Goal: Task Accomplishment & Management: Use online tool/utility

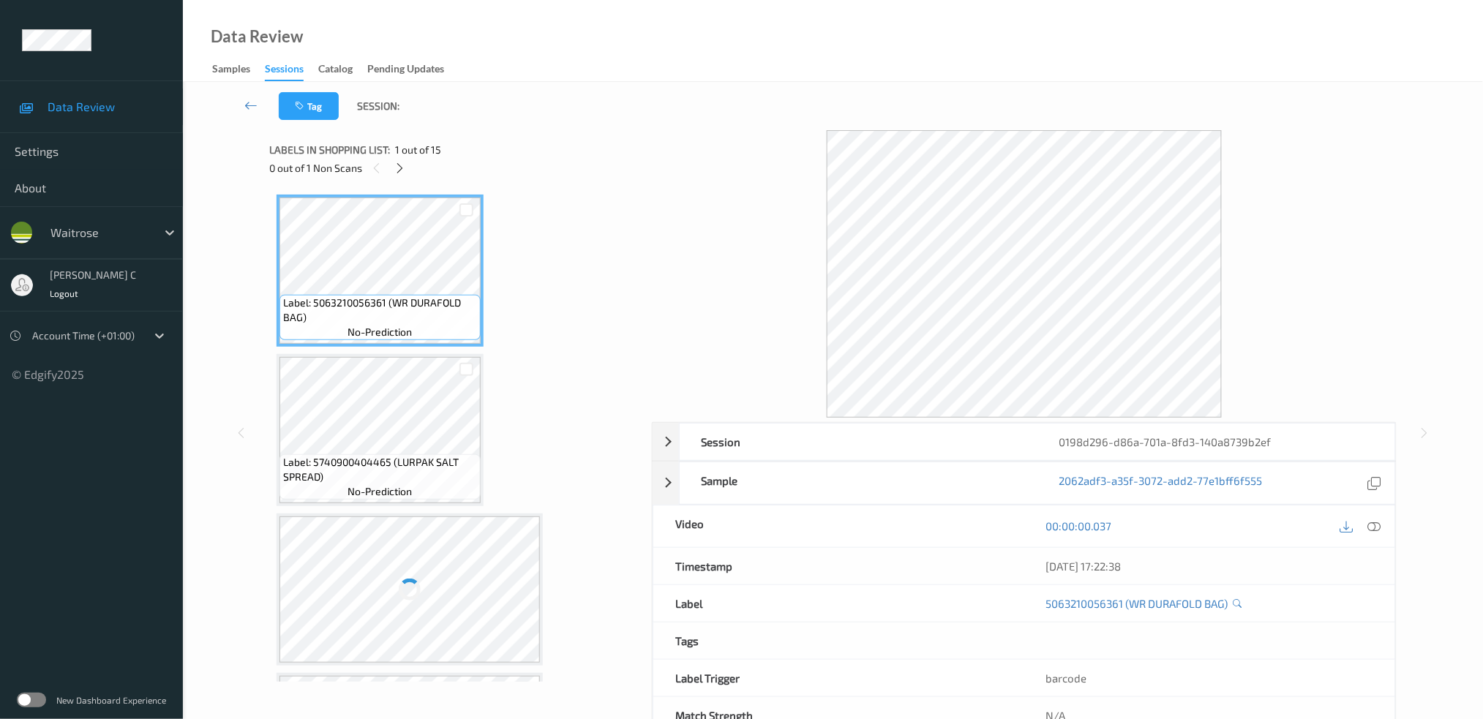
click at [400, 177] on div "Labels in shopping list: 1 out of 15 0 out of 1 Non Scans" at bounding box center [455, 158] width 372 height 57
click at [399, 168] on icon at bounding box center [400, 168] width 12 height 13
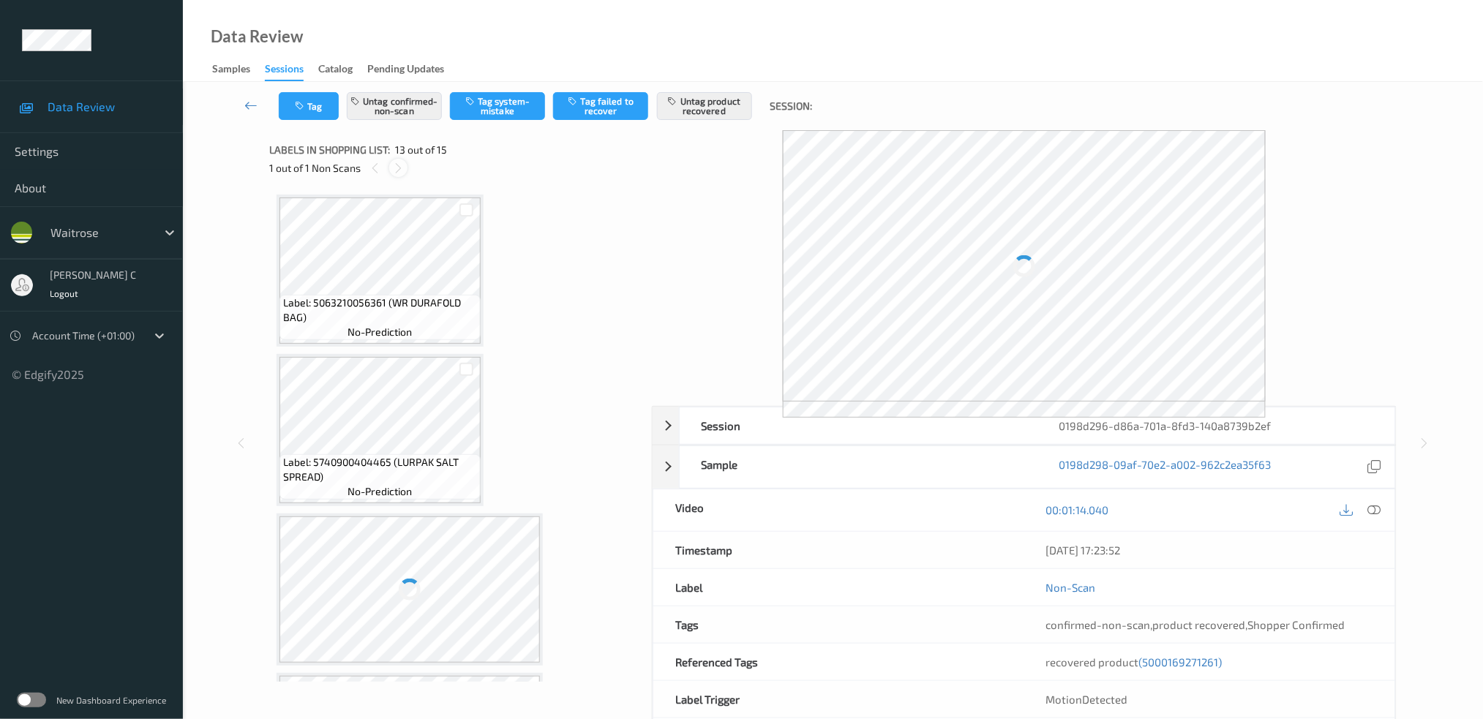
scroll to position [1748, 0]
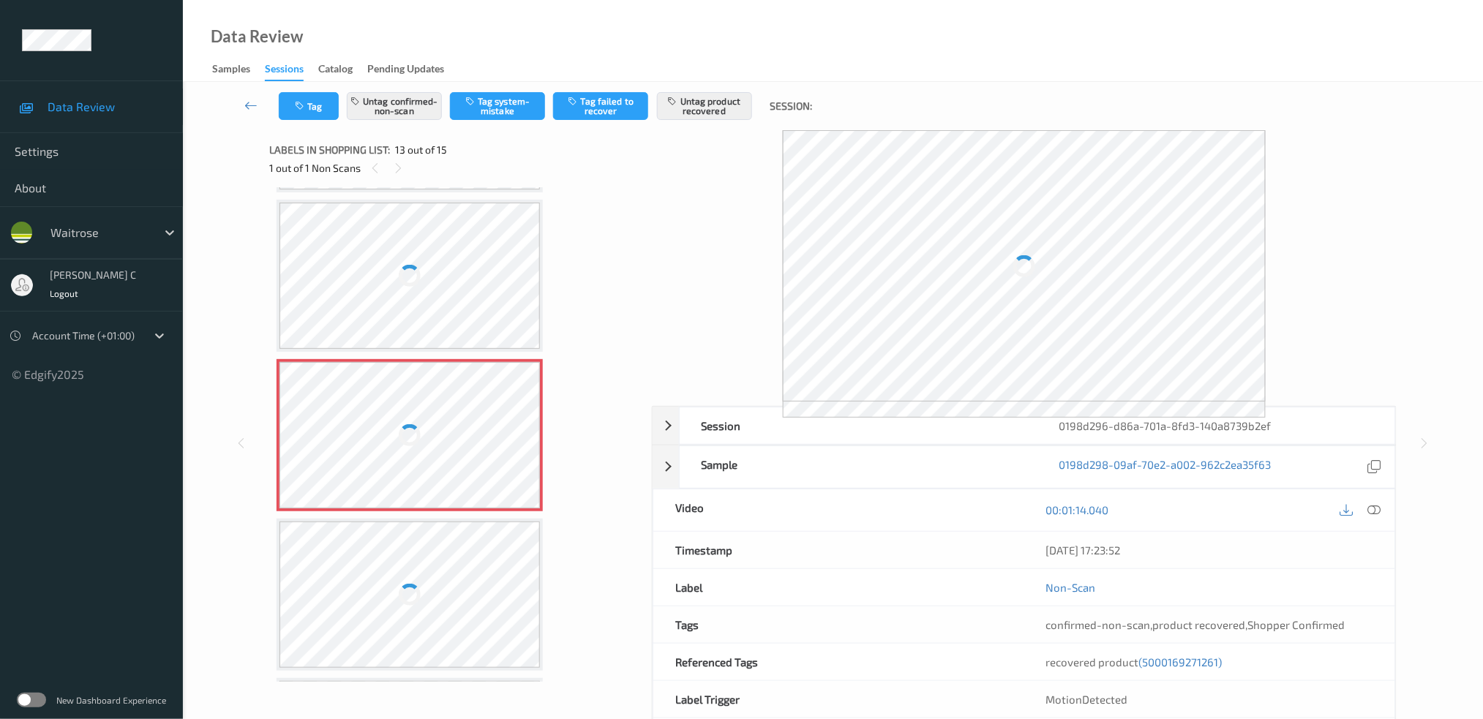
click at [417, 403] on div at bounding box center [409, 435] width 260 height 146
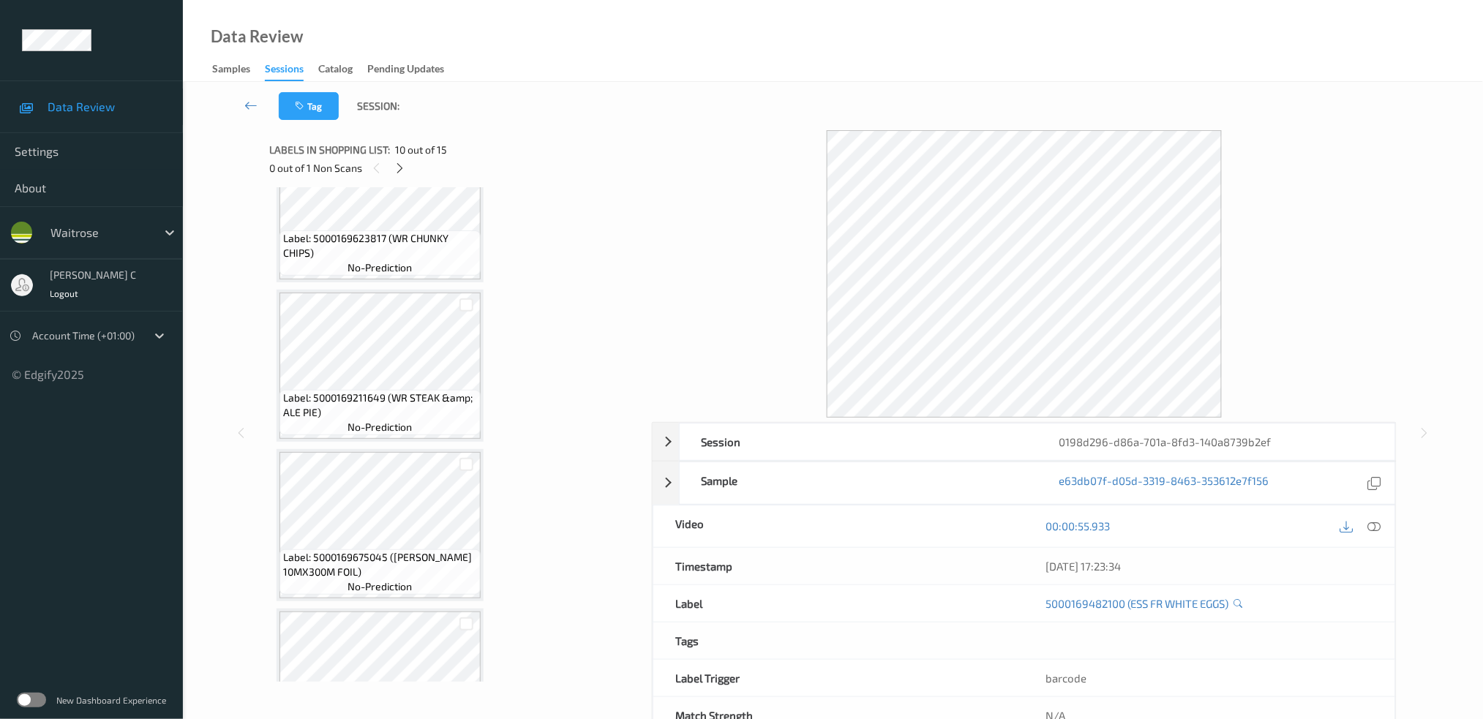
scroll to position [0, 0]
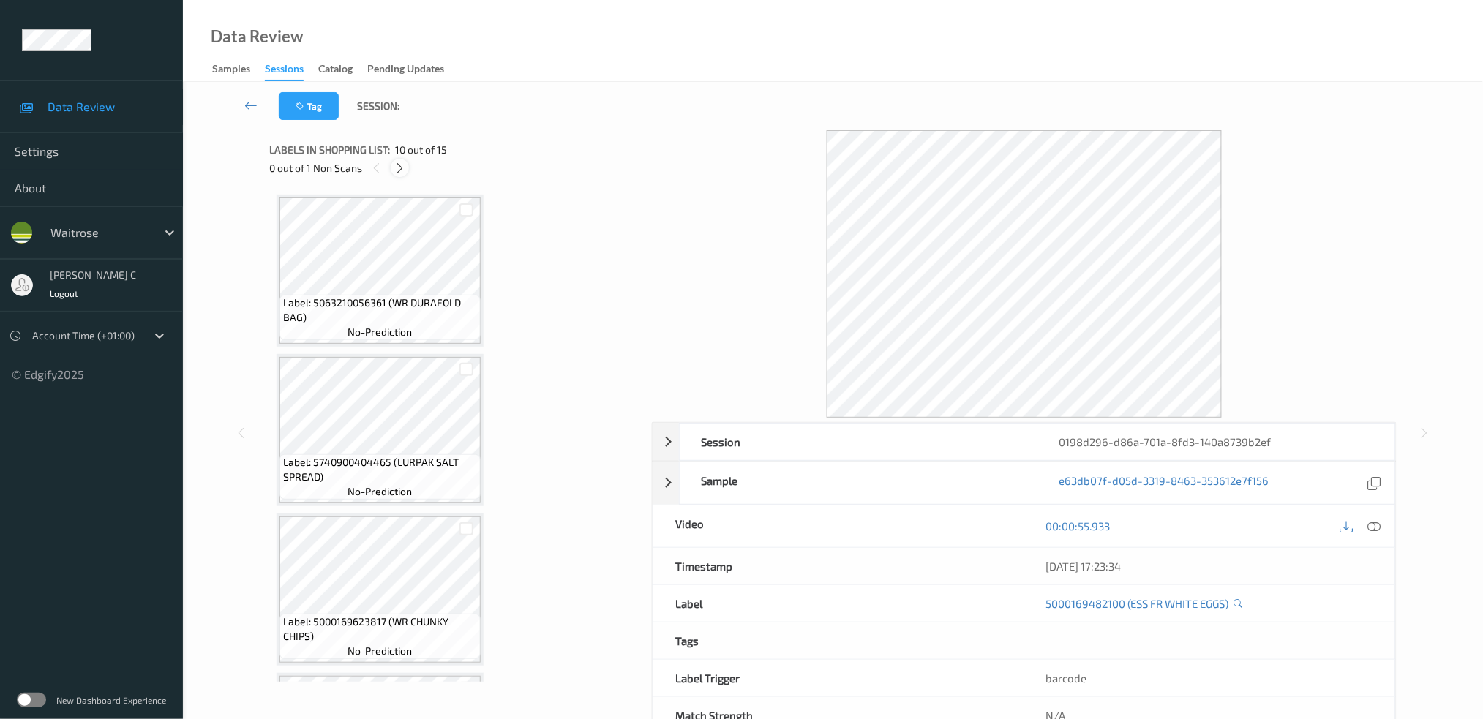
click at [408, 166] on div at bounding box center [400, 168] width 18 height 18
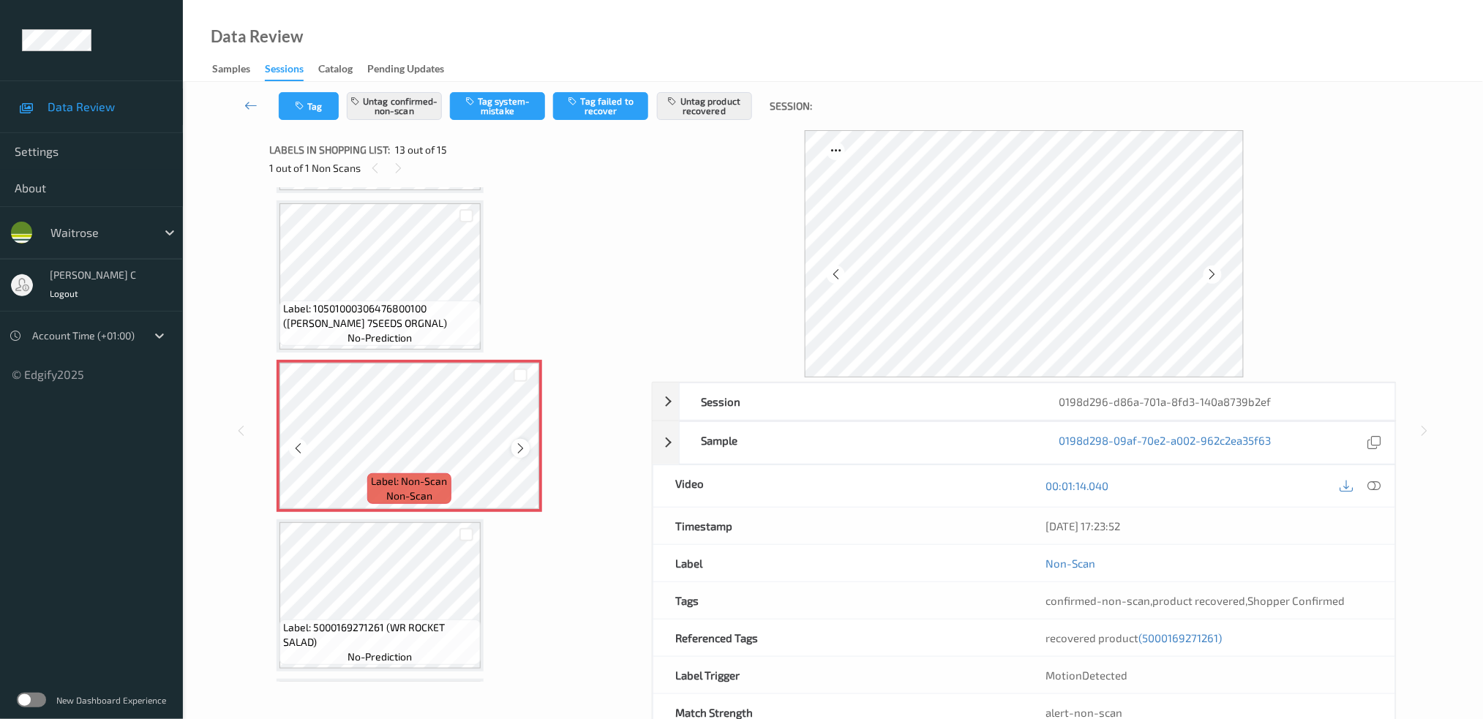
click at [514, 442] on icon at bounding box center [520, 448] width 12 height 13
click at [516, 442] on icon at bounding box center [520, 448] width 12 height 13
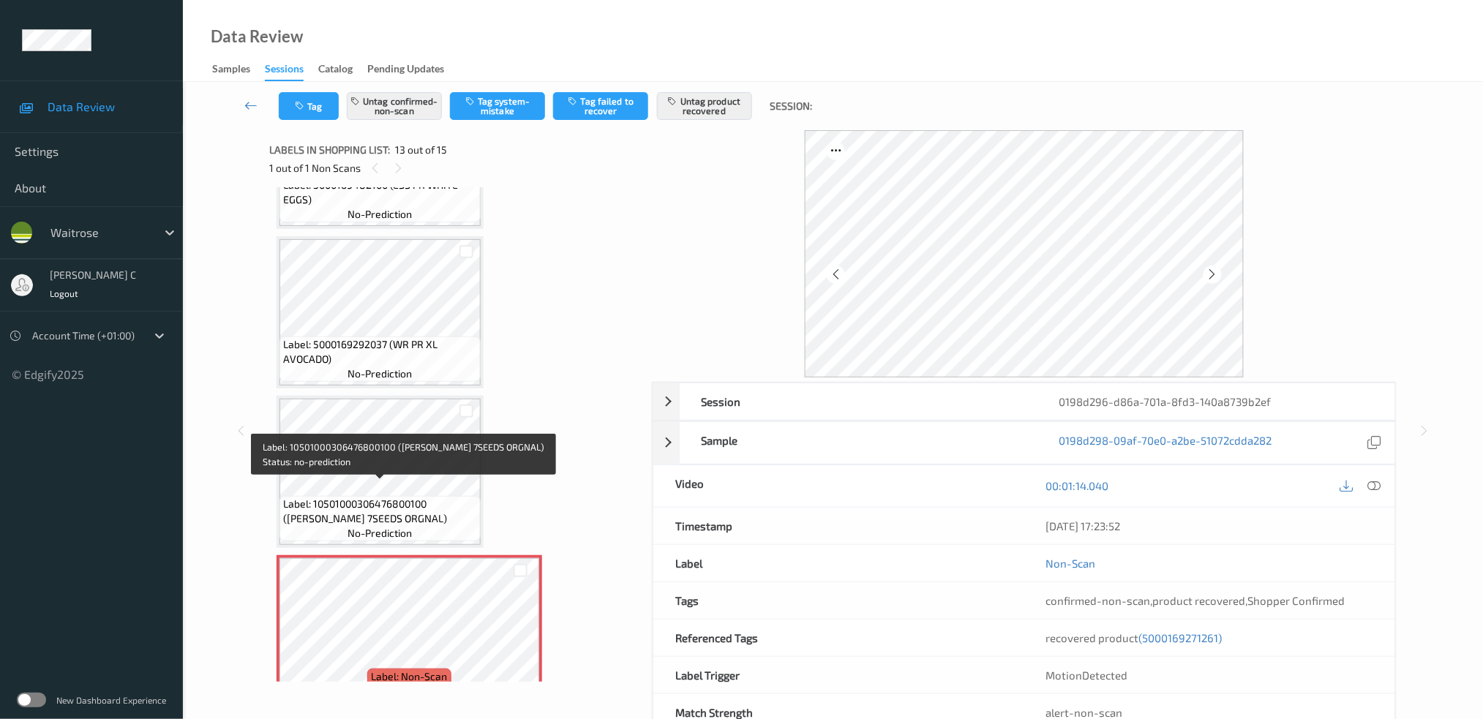
click at [401, 497] on span "Label: 10501000306476800100 ([PERSON_NAME] 7SEEDS ORGNAL)" at bounding box center [380, 511] width 194 height 29
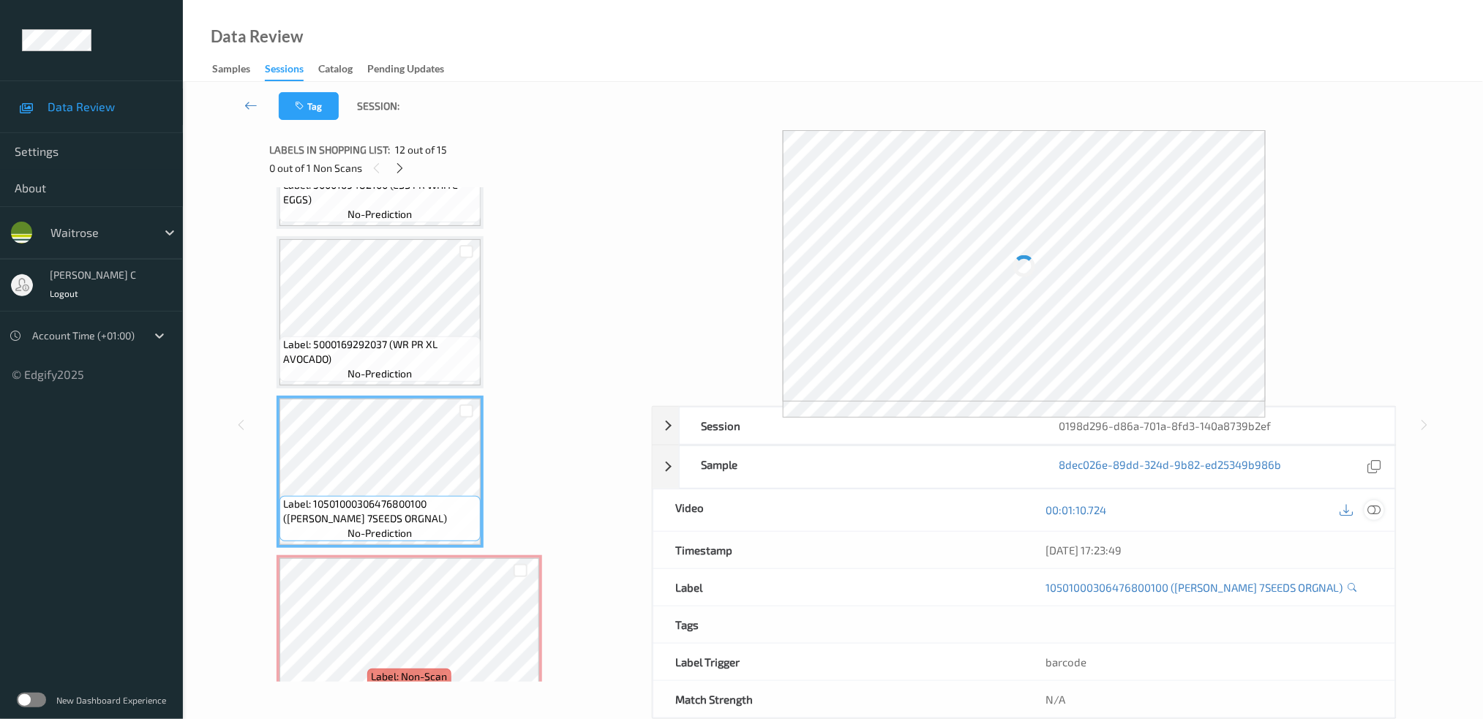
click at [1375, 510] on icon at bounding box center [1373, 509] width 13 height 13
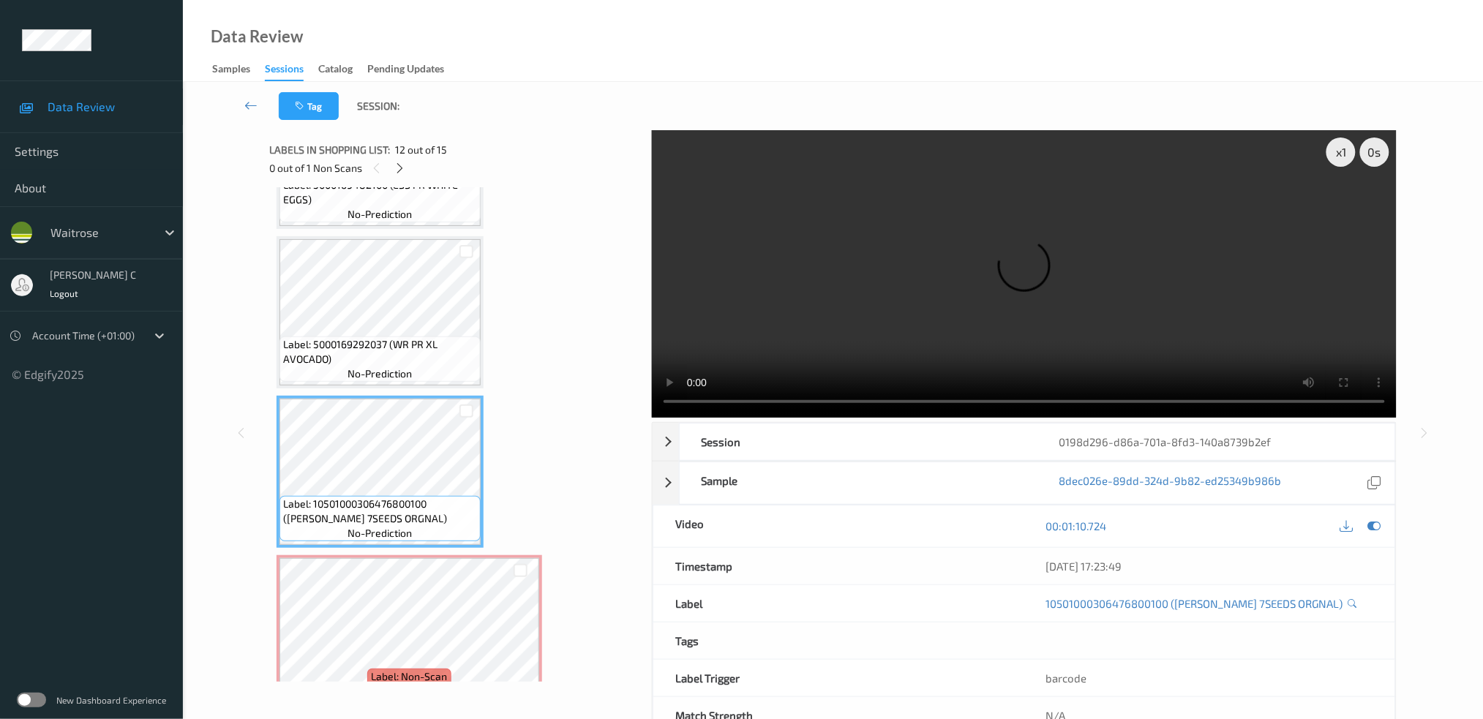
click at [391, 337] on span "Label: 5000169292037 (WR PR XL AVOCADO)" at bounding box center [380, 351] width 194 height 29
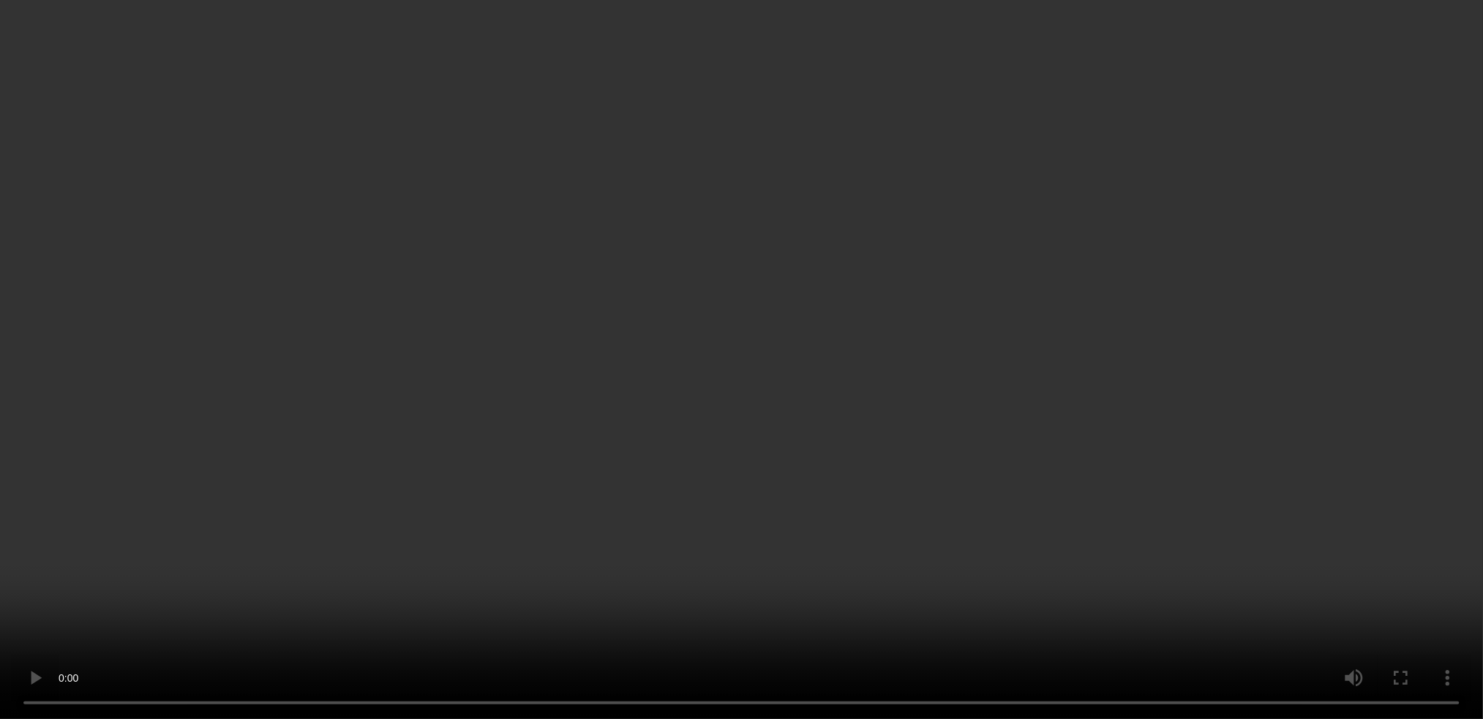
scroll to position [1887, 0]
